Goal: Navigation & Orientation: Find specific page/section

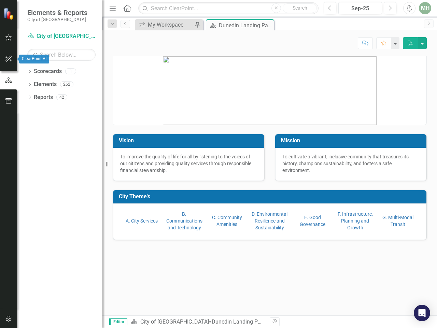
click at [10, 59] on icon "button" at bounding box center [8, 58] width 7 height 5
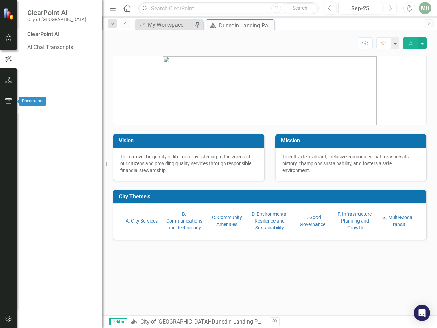
click at [9, 99] on icon "button" at bounding box center [8, 100] width 7 height 5
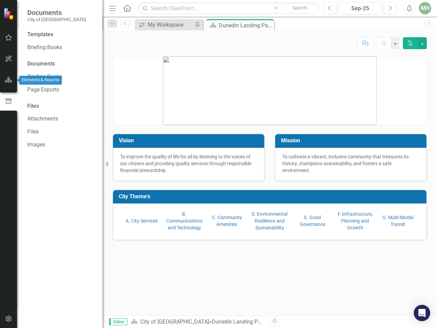
click at [8, 85] on button "button" at bounding box center [8, 80] width 15 height 14
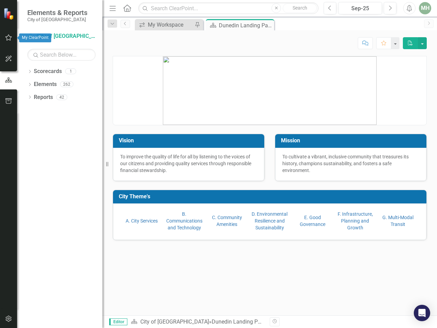
click at [9, 9] on img at bounding box center [9, 14] width 12 height 12
click at [8, 14] on img at bounding box center [9, 14] width 12 height 12
click at [8, 101] on icon "button" at bounding box center [8, 100] width 7 height 5
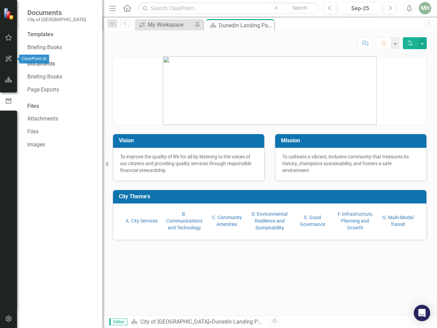
click at [5, 58] on icon "button" at bounding box center [8, 58] width 7 height 5
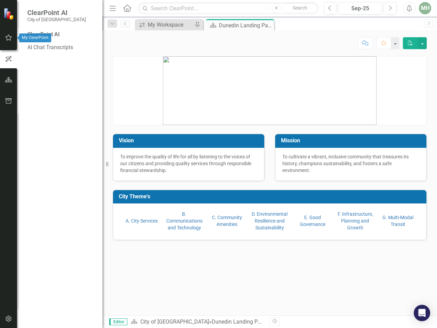
click at [8, 32] on button "button" at bounding box center [8, 38] width 15 height 14
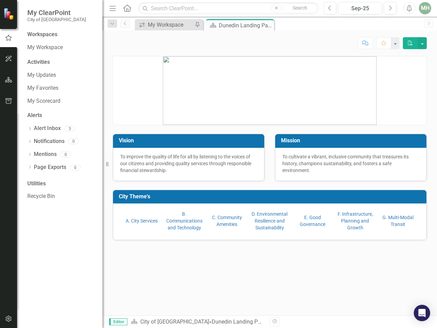
click at [4, 58] on button "button" at bounding box center [8, 59] width 15 height 14
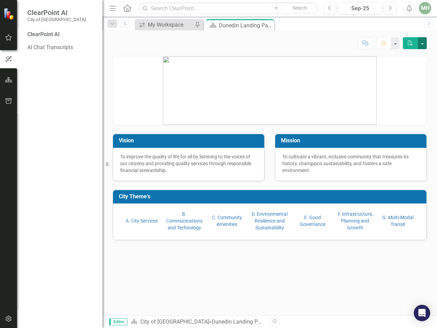
click at [424, 44] on button "button" at bounding box center [422, 43] width 9 height 12
click at [423, 44] on button "button" at bounding box center [422, 43] width 9 height 12
click at [113, 8] on icon "Menu" at bounding box center [112, 7] width 9 height 7
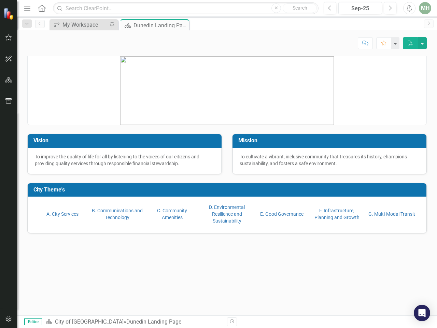
click at [25, 6] on icon "Menu" at bounding box center [27, 7] width 9 height 7
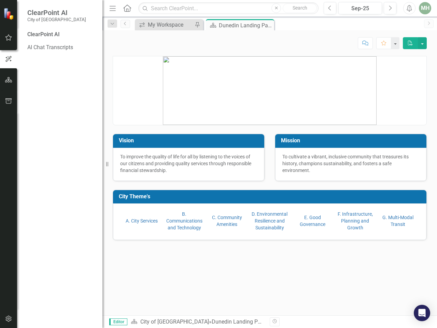
click at [125, 11] on icon at bounding box center [127, 7] width 8 height 7
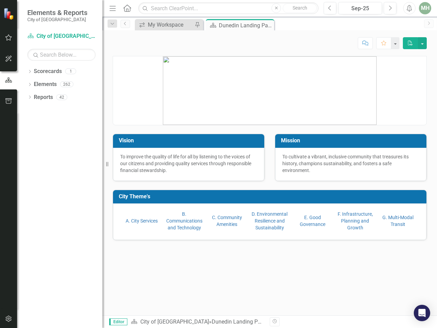
click at [125, 11] on icon at bounding box center [127, 7] width 8 height 7
